Goal: Find specific page/section: Find specific page/section

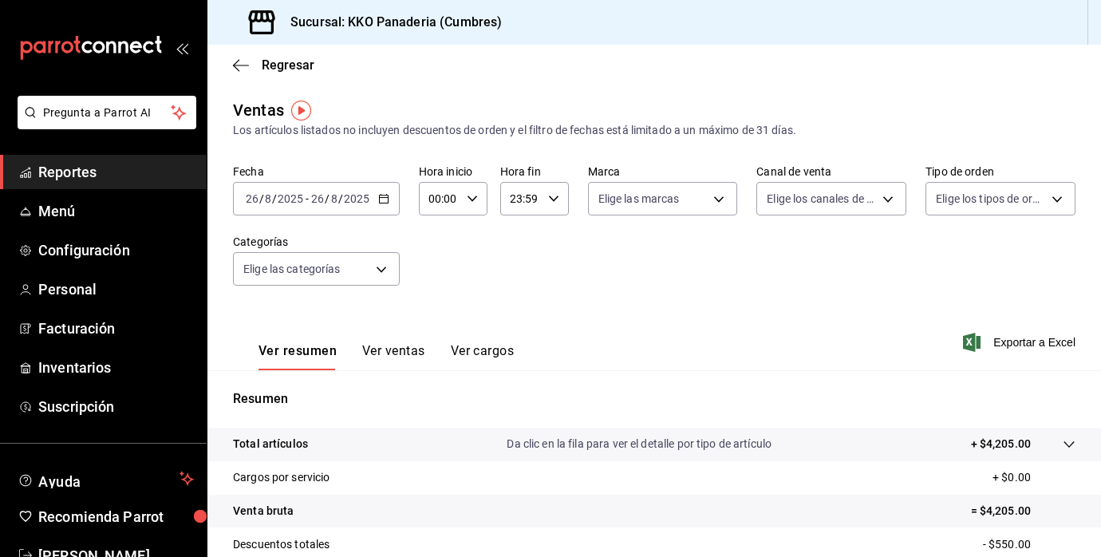
click at [50, 167] on span "Reportes" at bounding box center [116, 172] width 156 height 22
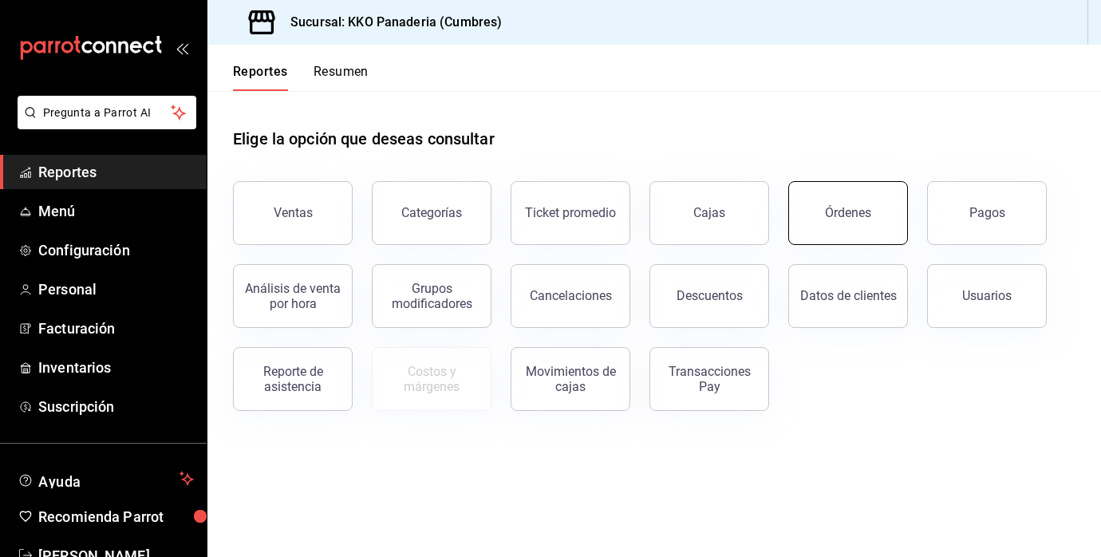
click at [865, 218] on div "Órdenes" at bounding box center [848, 212] width 46 height 15
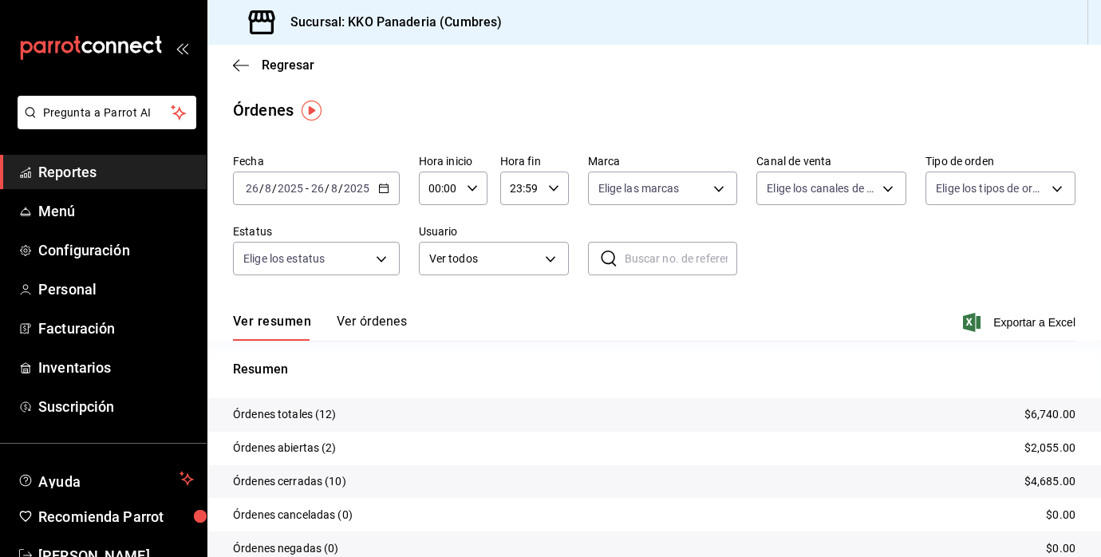
click at [350, 343] on div "Resumen Órdenes totales (12) $6,740.00 Órdenes abiertas (2) $2,055.00 Órdenes c…" at bounding box center [653, 462] width 893 height 243
click at [365, 321] on button "Ver órdenes" at bounding box center [372, 326] width 70 height 27
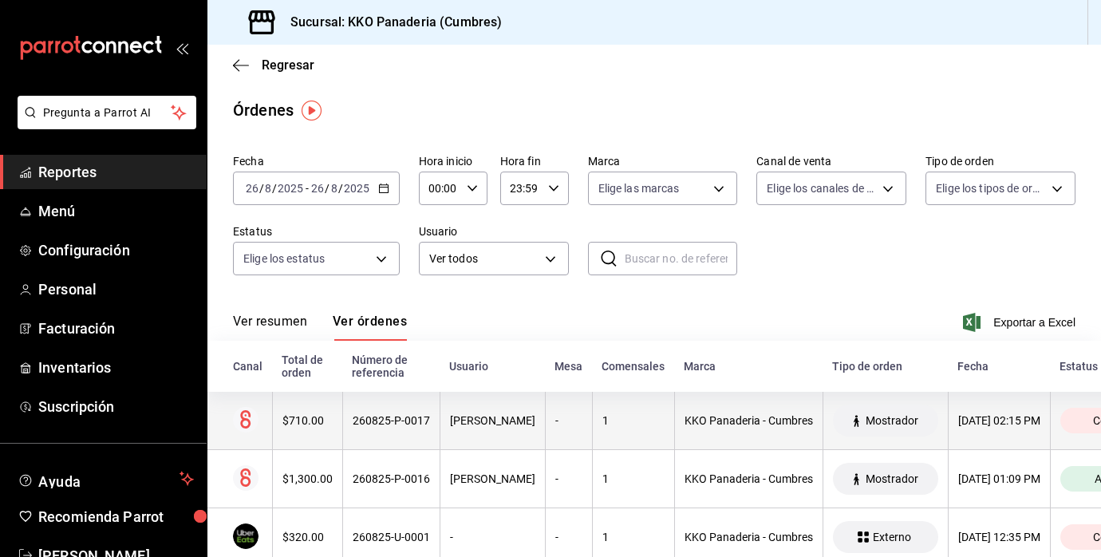
click at [290, 415] on div "$710.00" at bounding box center [307, 420] width 50 height 13
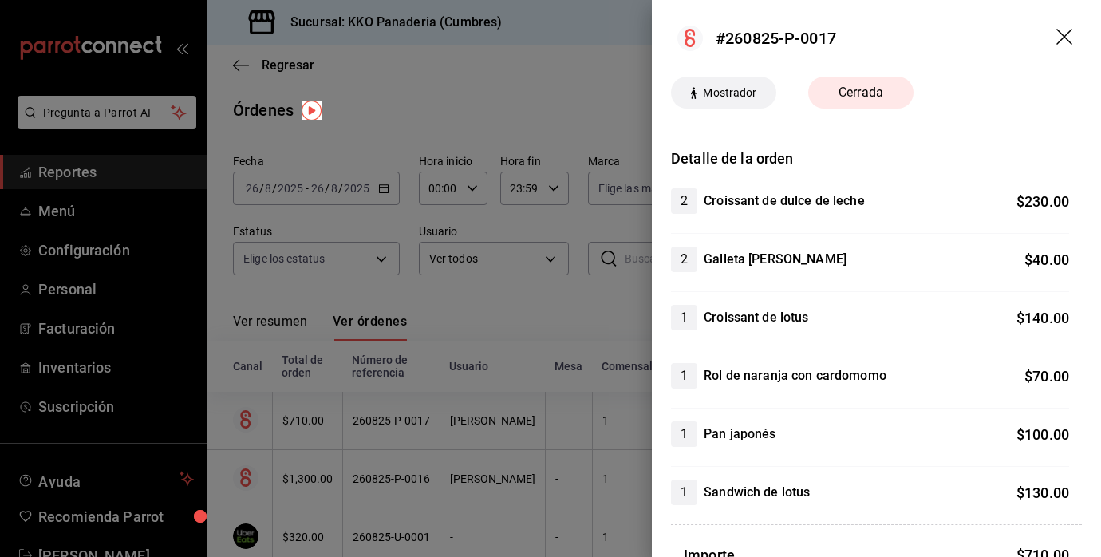
click at [346, 470] on div at bounding box center [550, 278] width 1101 height 557
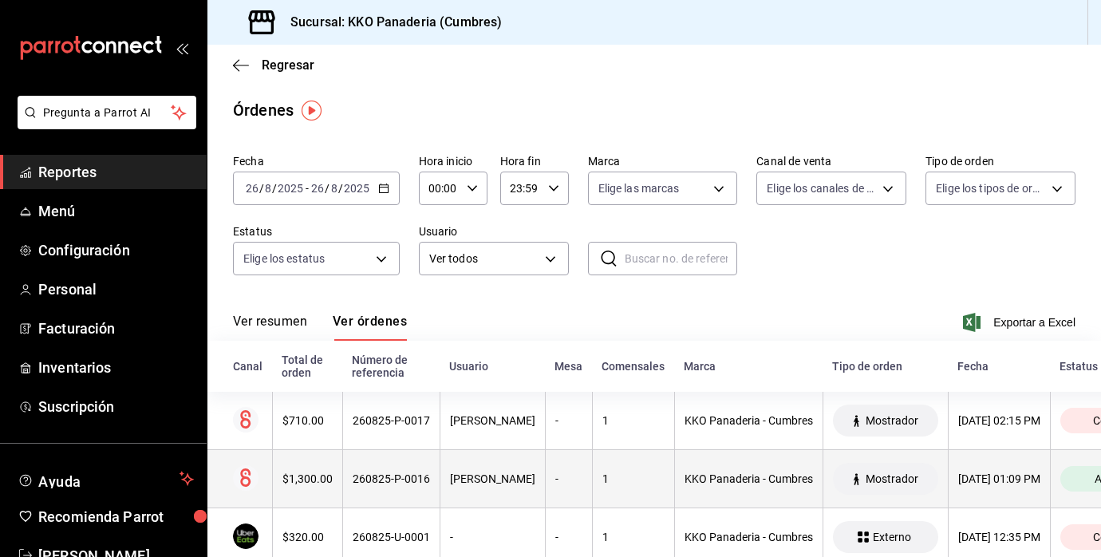
click at [307, 470] on th "$1,300.00" at bounding box center [307, 479] width 70 height 58
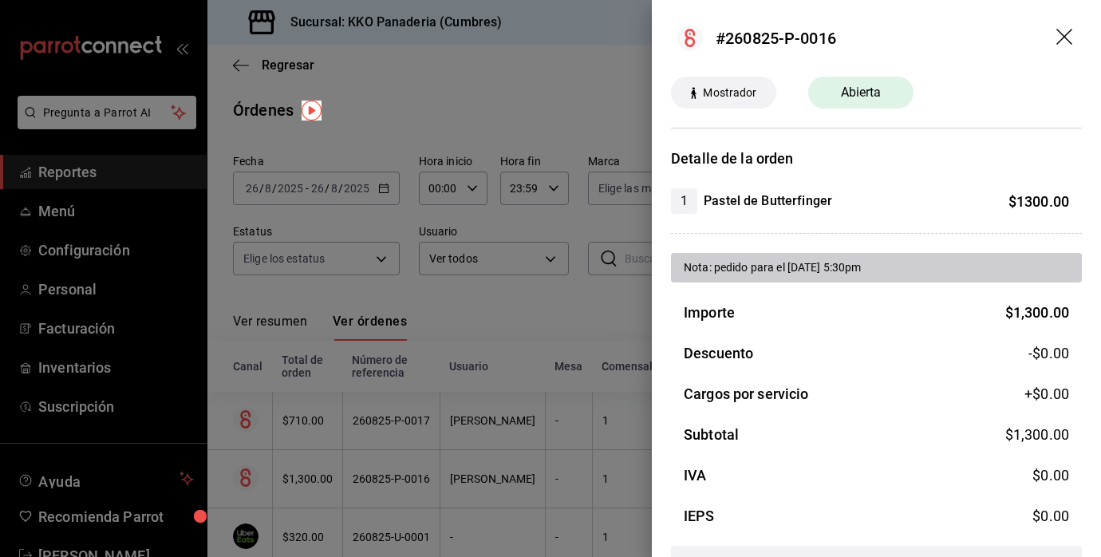
click at [305, 420] on div at bounding box center [550, 278] width 1101 height 557
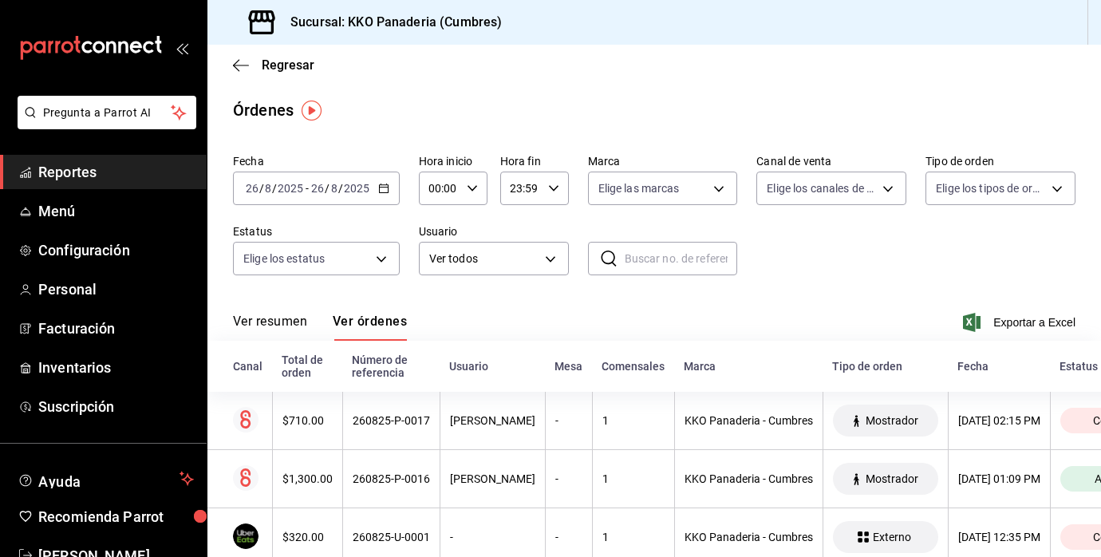
click at [305, 420] on div "$710.00" at bounding box center [307, 420] width 50 height 13
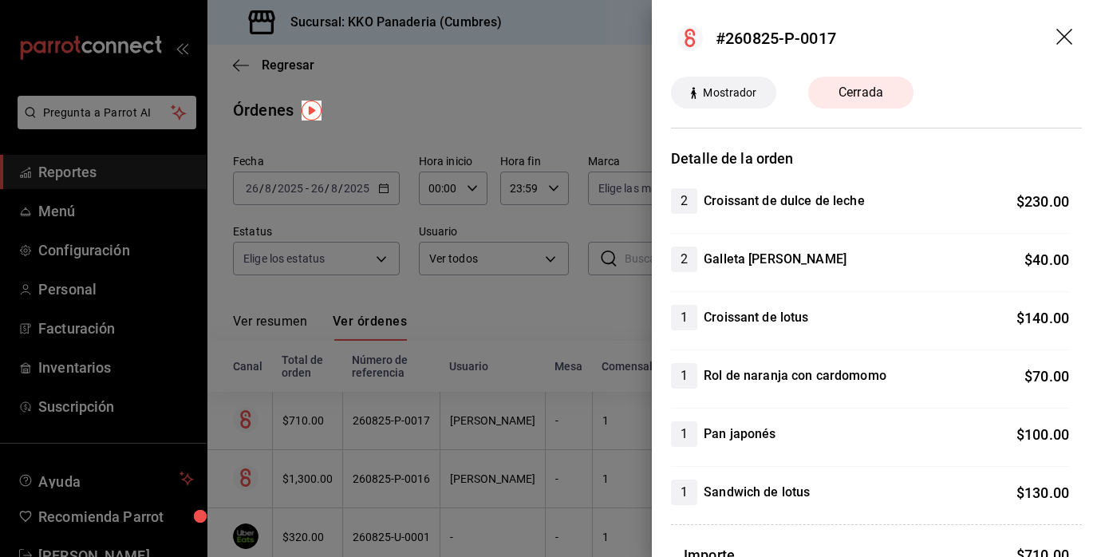
click at [60, 172] on div at bounding box center [550, 278] width 1101 height 557
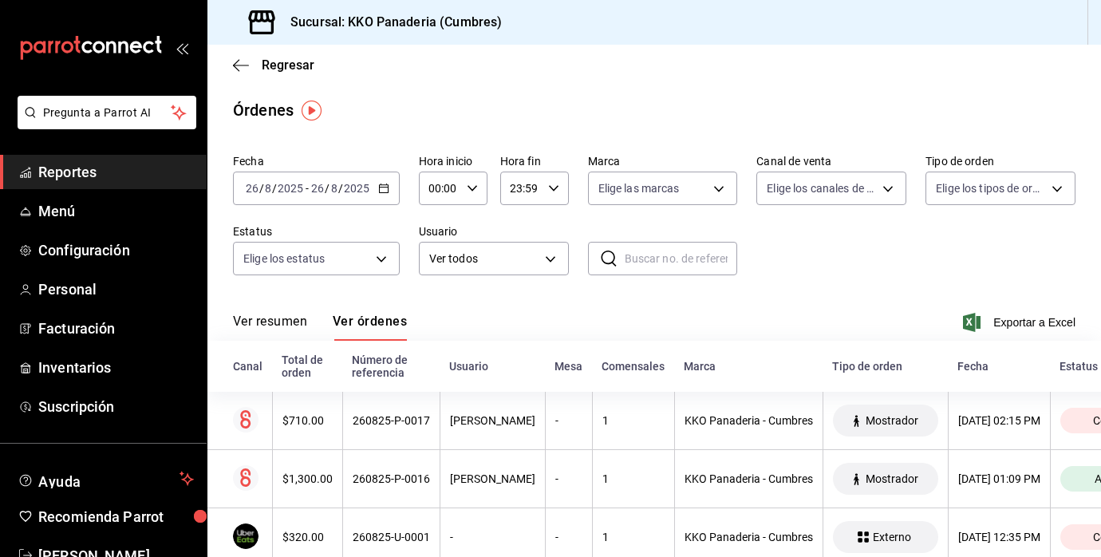
click at [61, 171] on span "Reportes" at bounding box center [116, 172] width 156 height 22
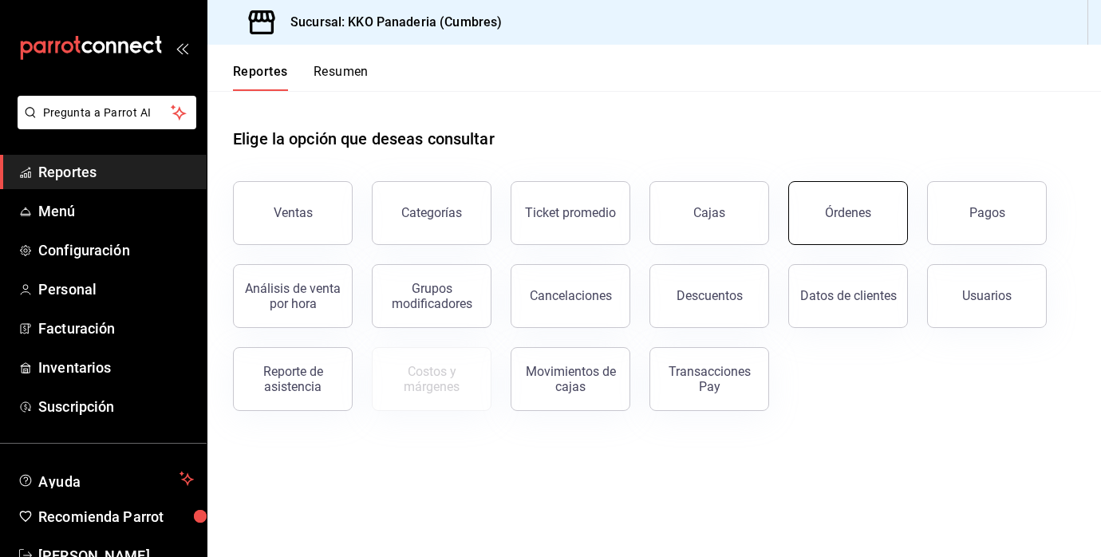
click at [851, 229] on button "Órdenes" at bounding box center [848, 213] width 120 height 64
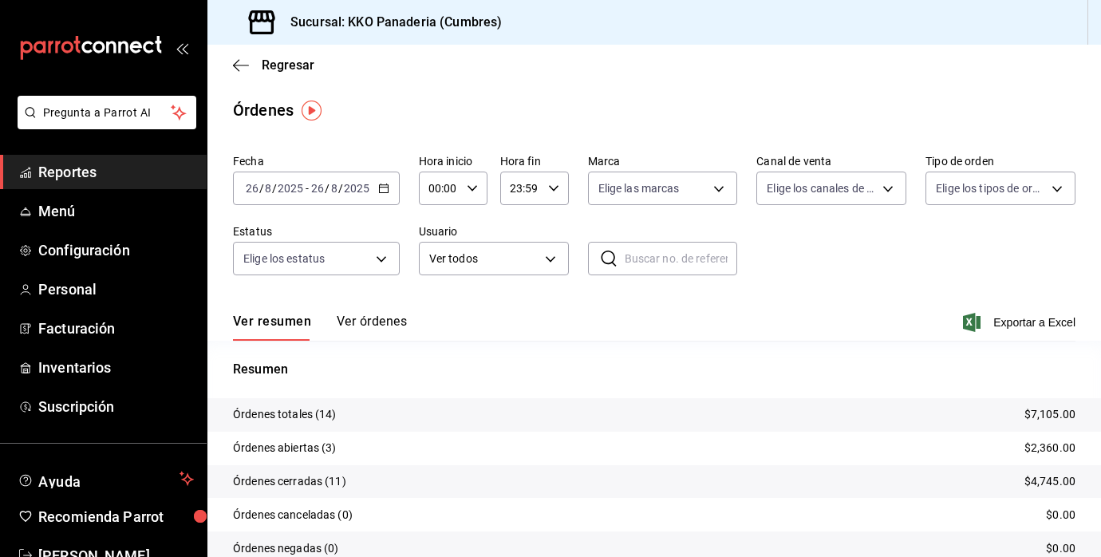
click at [89, 171] on span "Reportes" at bounding box center [116, 172] width 156 height 22
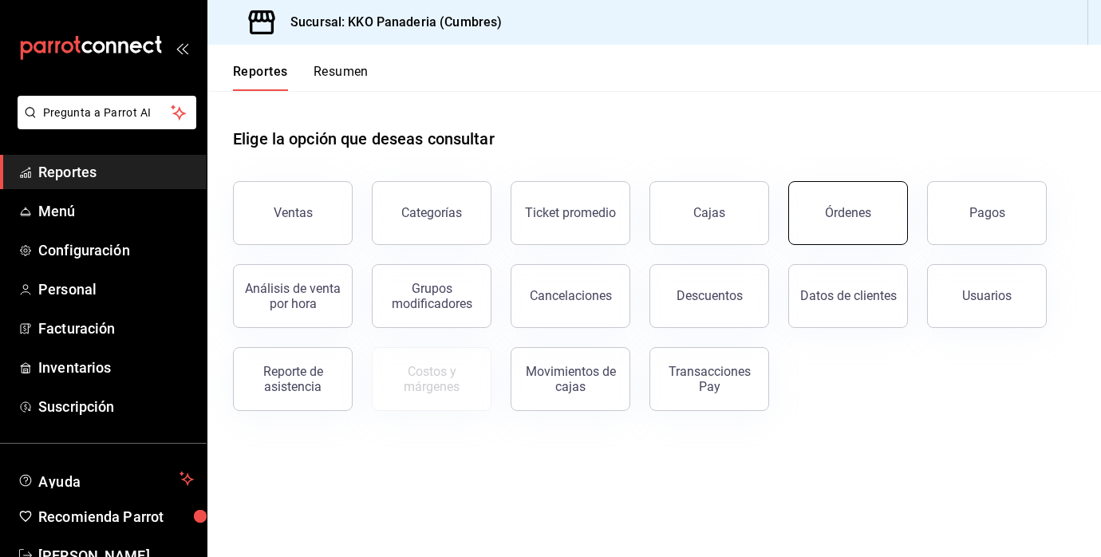
click at [858, 235] on button "Órdenes" at bounding box center [848, 213] width 120 height 64
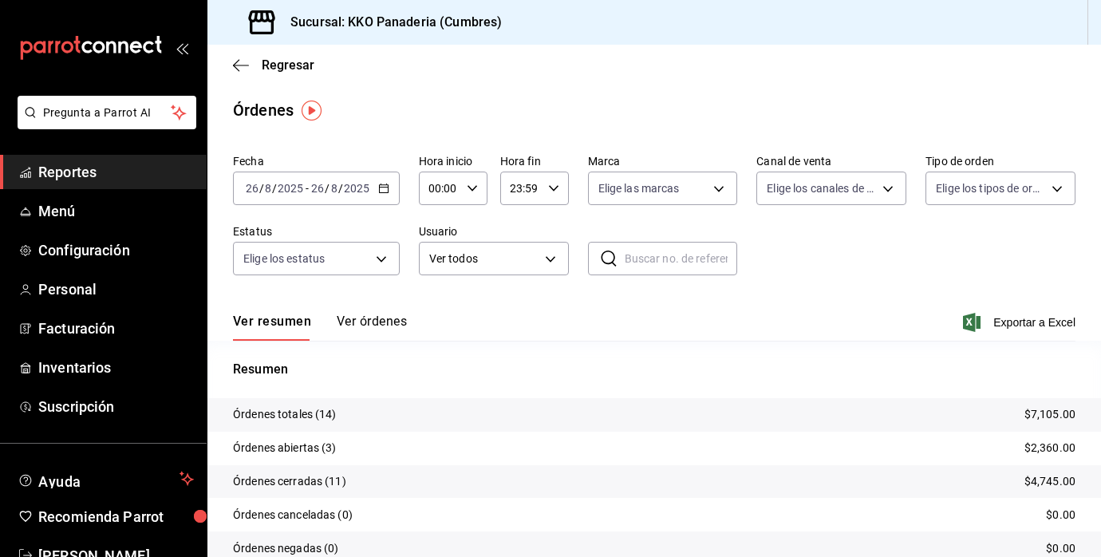
click at [364, 326] on button "Ver órdenes" at bounding box center [372, 326] width 70 height 27
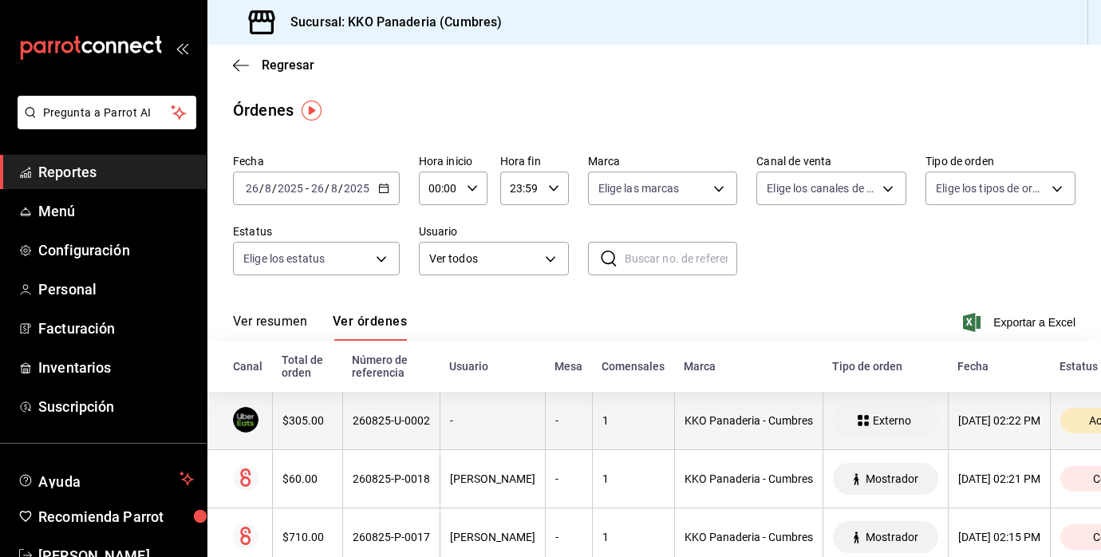
click at [287, 426] on div "$305.00" at bounding box center [307, 420] width 50 height 13
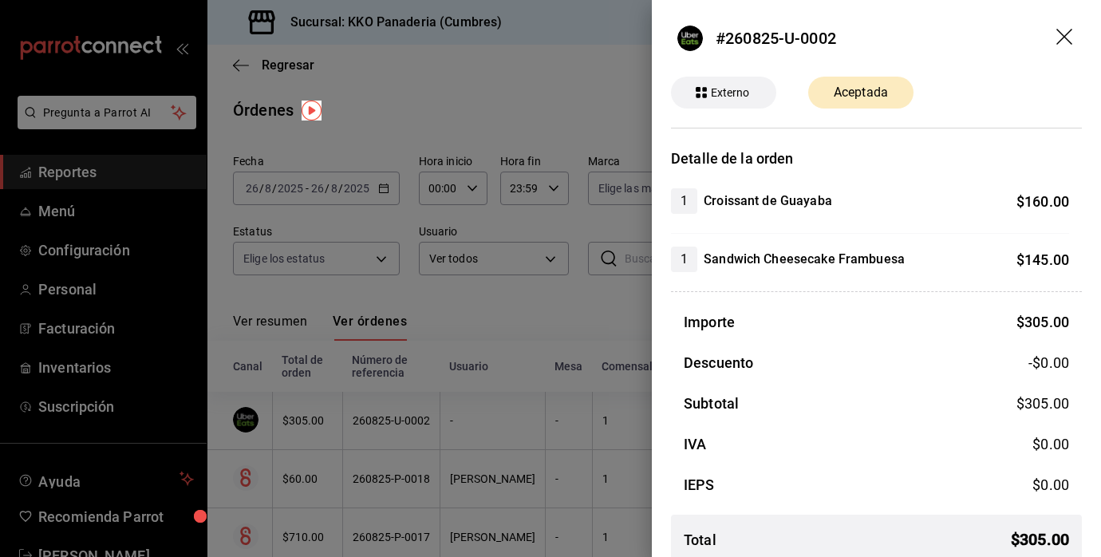
click at [540, 341] on div at bounding box center [550, 278] width 1101 height 557
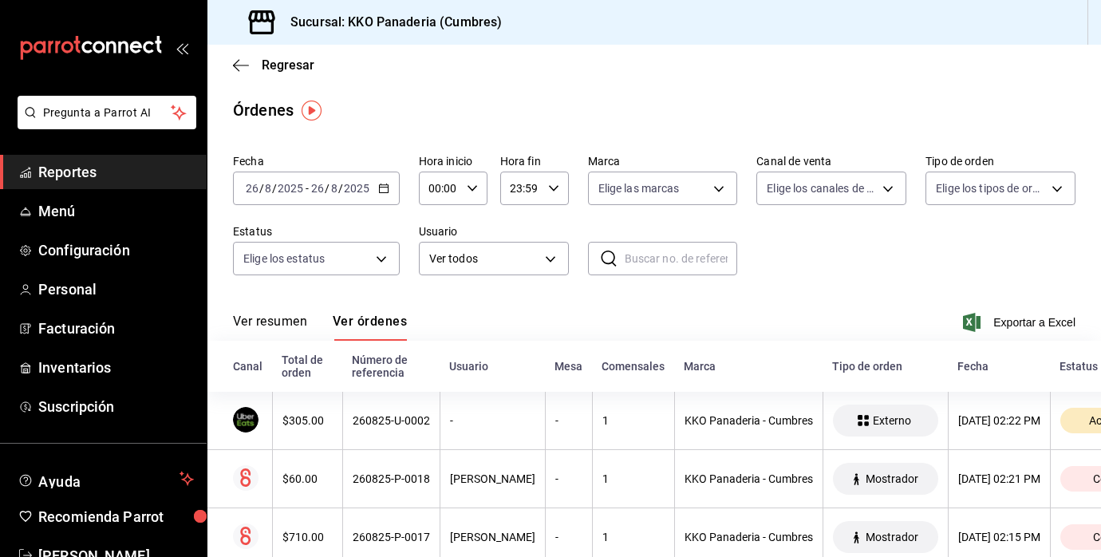
click at [97, 168] on span "Reportes" at bounding box center [116, 172] width 156 height 22
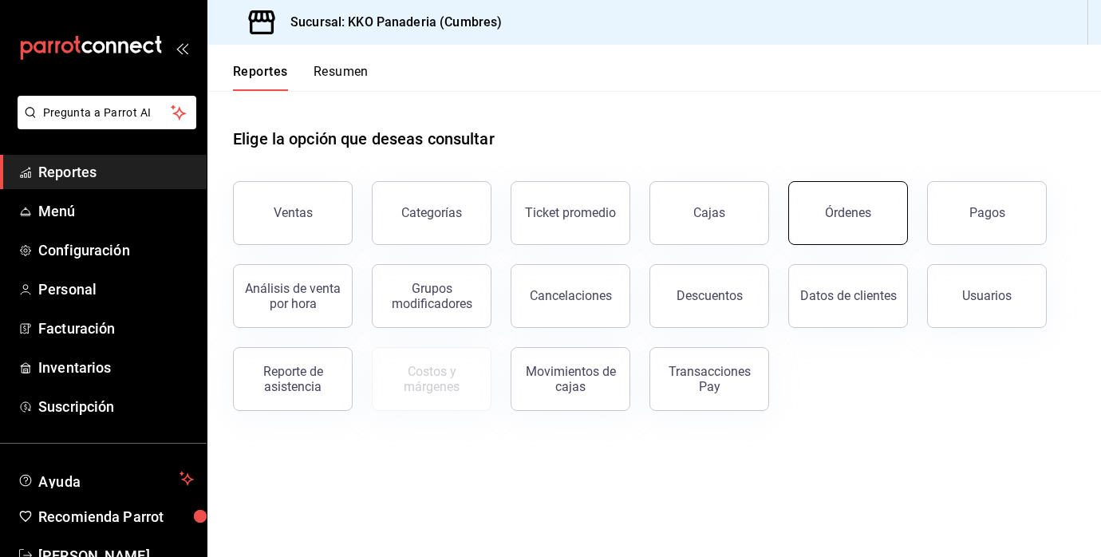
click at [853, 223] on button "Órdenes" at bounding box center [848, 213] width 120 height 64
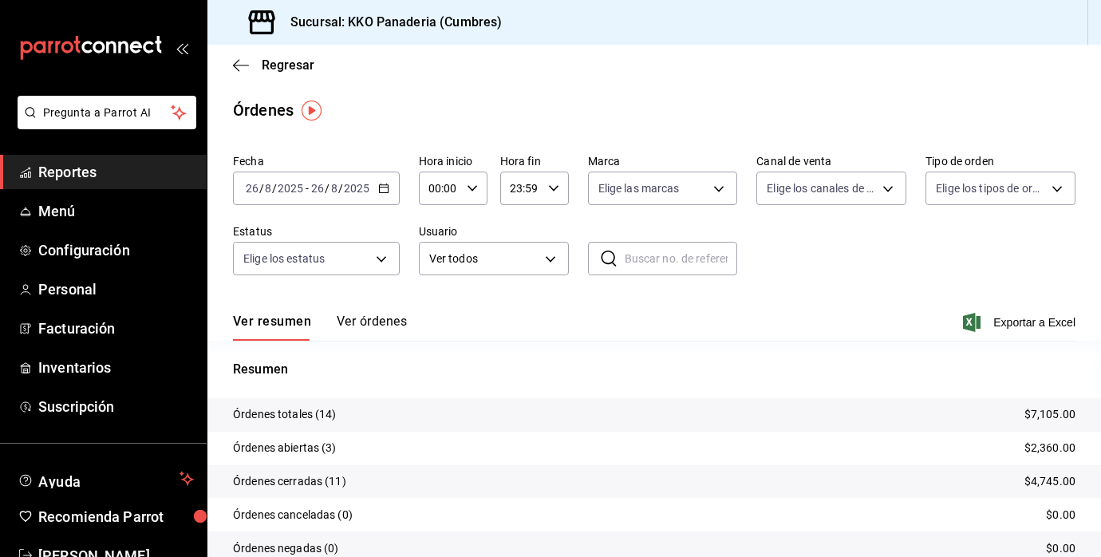
click at [369, 323] on button "Ver órdenes" at bounding box center [372, 326] width 70 height 27
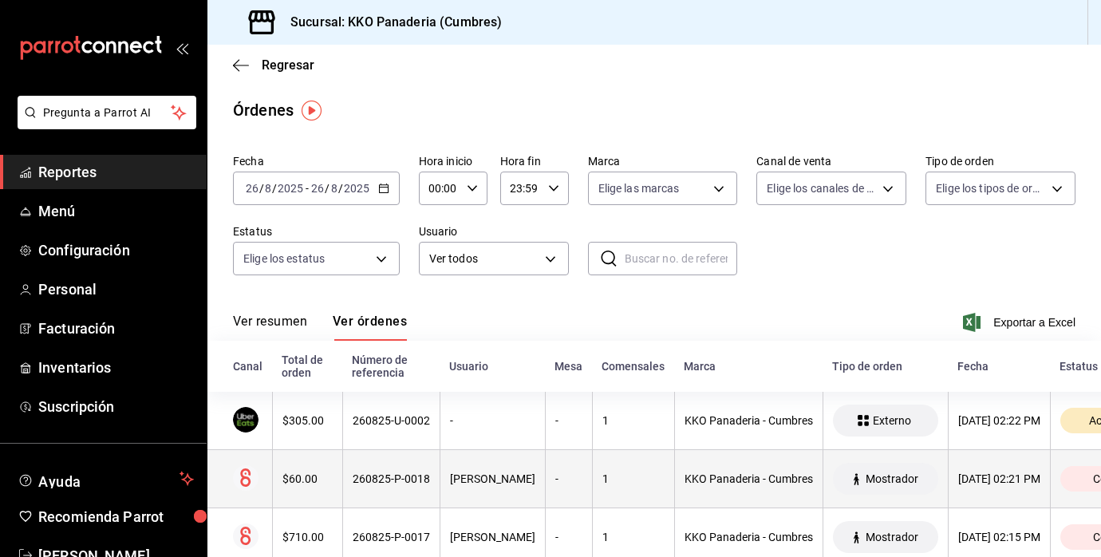
click at [309, 473] on div "$60.00" at bounding box center [307, 478] width 50 height 13
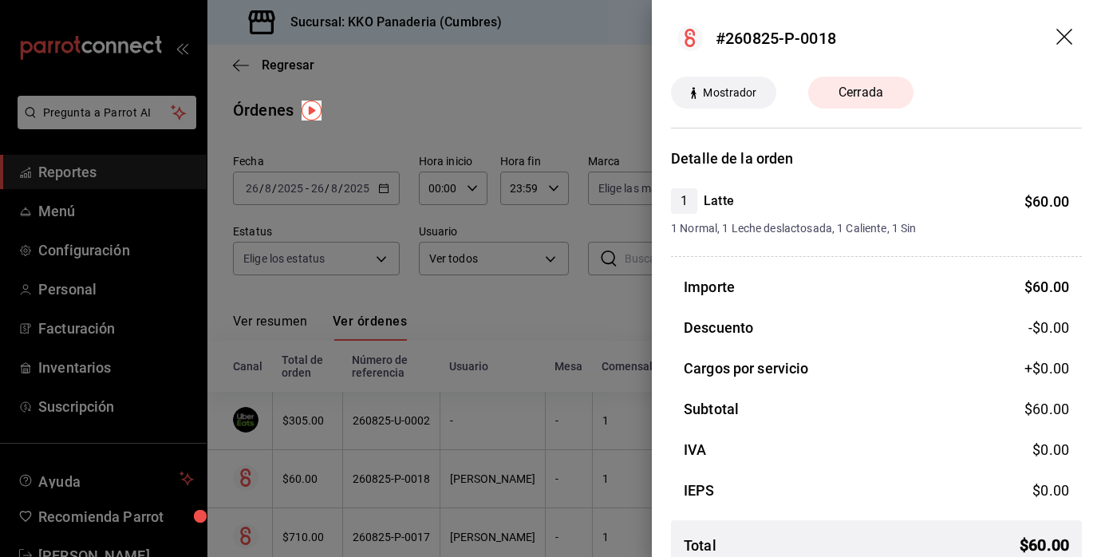
click at [314, 530] on div at bounding box center [550, 278] width 1101 height 557
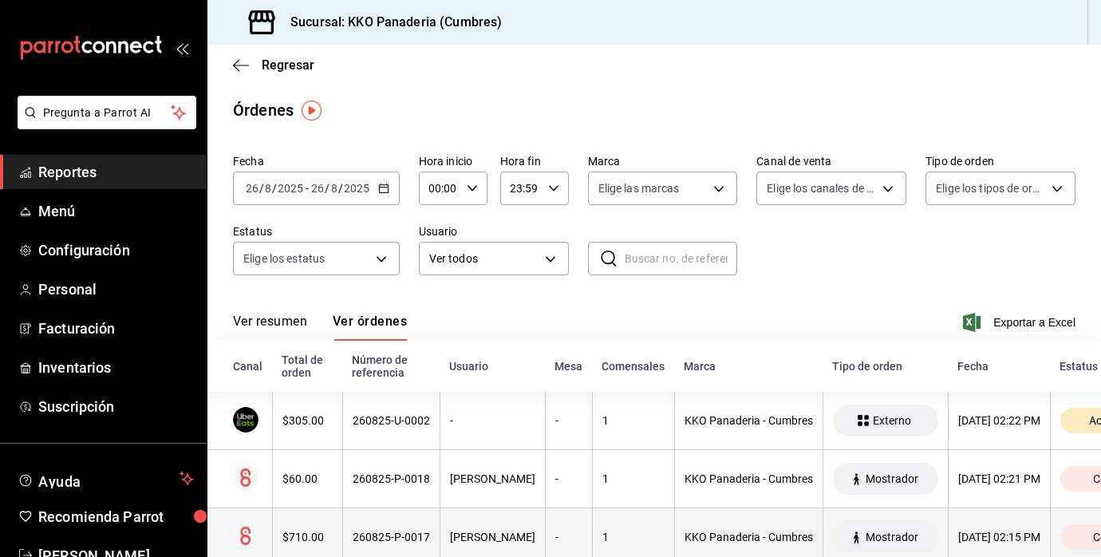
click at [309, 534] on div "$710.00" at bounding box center [307, 536] width 50 height 13
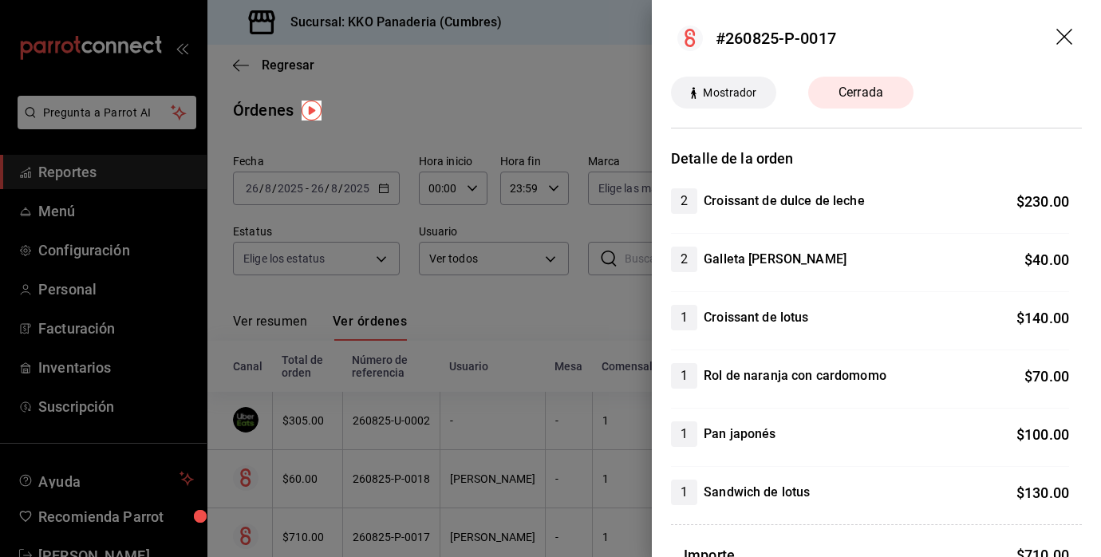
click at [64, 171] on div at bounding box center [550, 278] width 1101 height 557
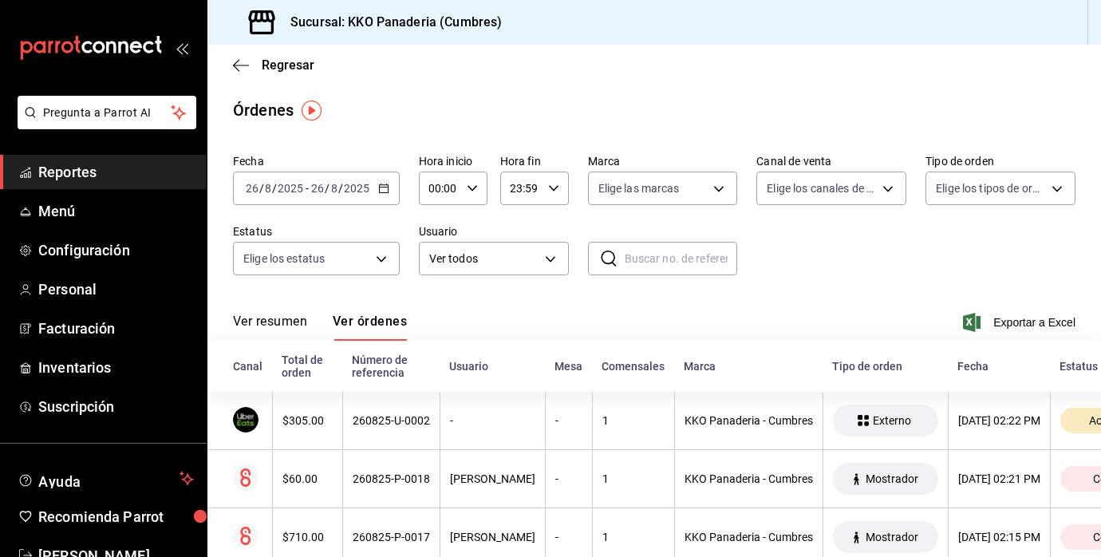
click at [88, 179] on span "Reportes" at bounding box center [116, 172] width 156 height 22
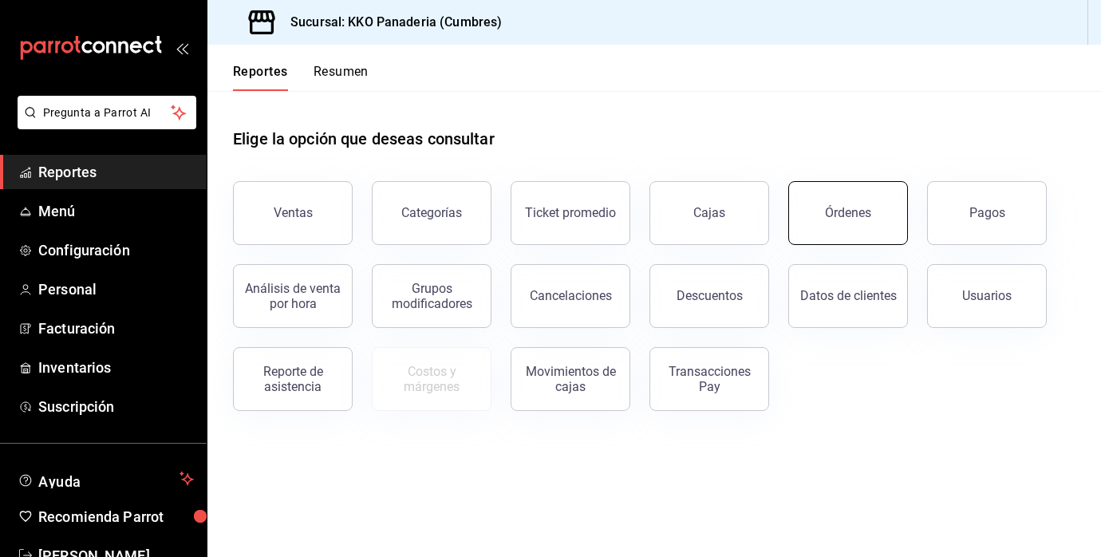
click at [843, 209] on div "Órdenes" at bounding box center [848, 212] width 46 height 15
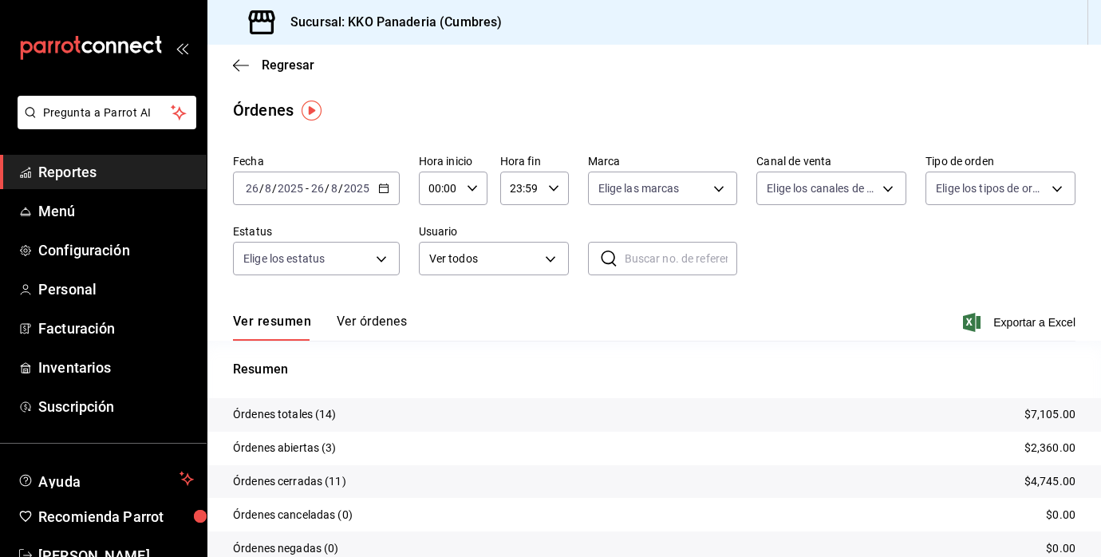
click at [101, 162] on span "Reportes" at bounding box center [116, 172] width 156 height 22
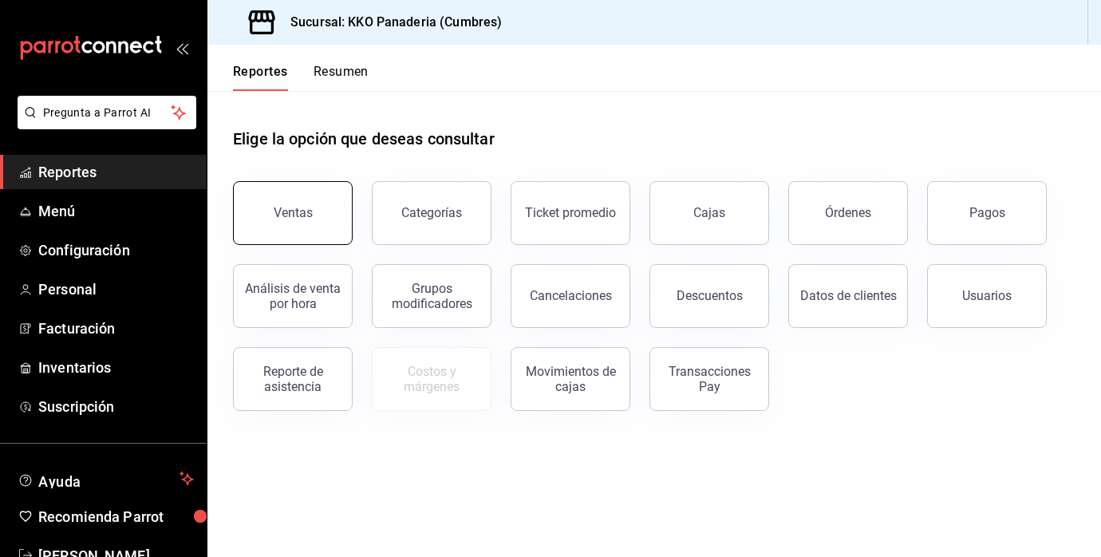
click at [297, 239] on button "Ventas" at bounding box center [293, 213] width 120 height 64
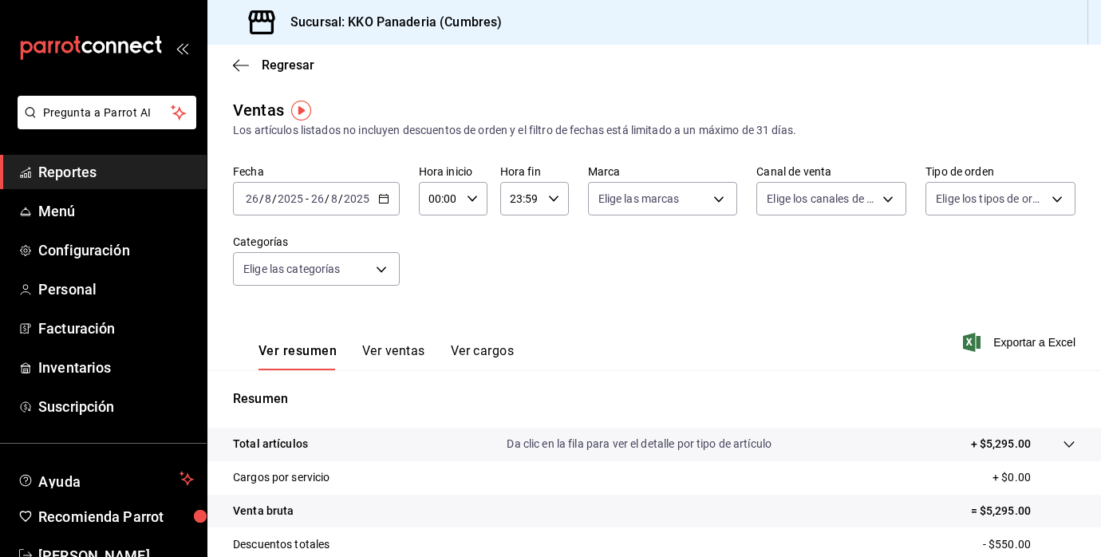
click at [80, 175] on span "Reportes" at bounding box center [116, 172] width 156 height 22
